Goal: Task Accomplishment & Management: Manage account settings

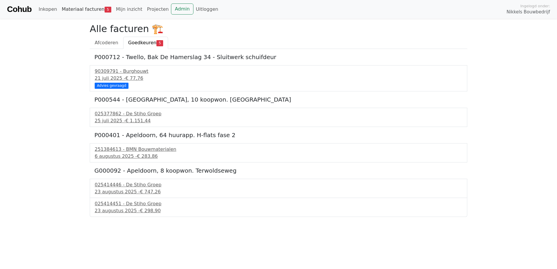
click at [77, 6] on link "Materiaal facturen 5" at bounding box center [86, 9] width 54 height 12
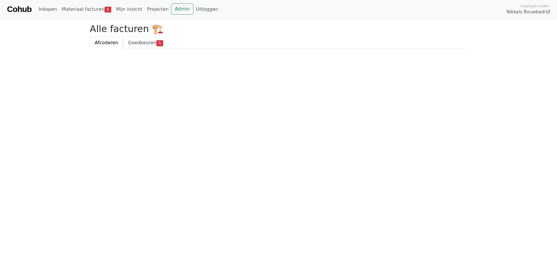
click at [125, 39] on link "Goedkeuren 5" at bounding box center [145, 43] width 45 height 12
